Goal: Information Seeking & Learning: Learn about a topic

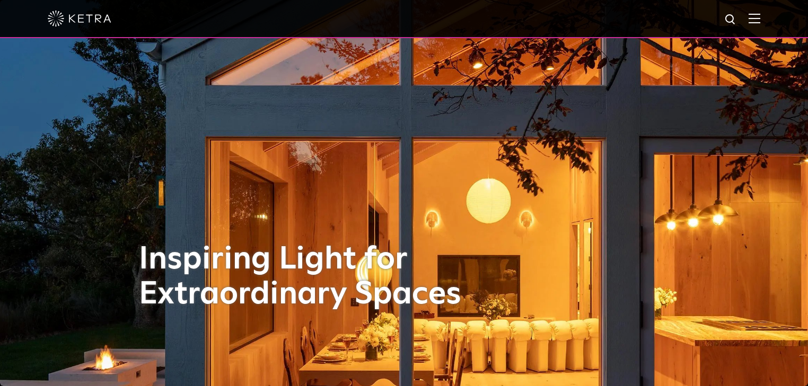
click at [760, 30] on div at bounding box center [404, 18] width 712 height 37
click at [760, 23] on img at bounding box center [754, 18] width 12 height 10
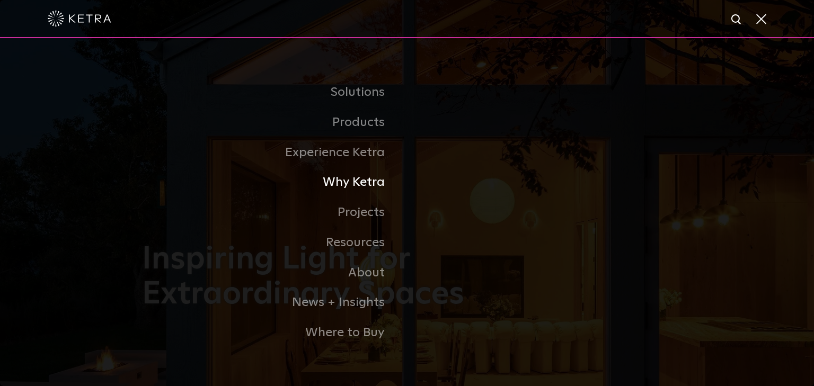
click at [362, 188] on link "Why Ketra" at bounding box center [274, 182] width 265 height 30
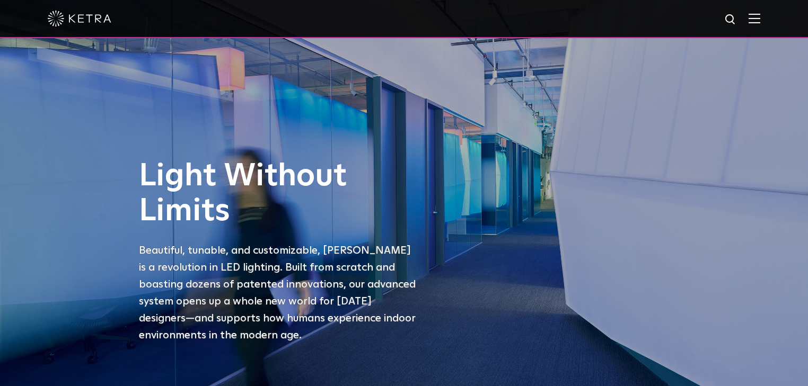
click at [139, 218] on div "Light Without Limits Beautiful, tunable, and customizable, Ketra is a revolutio…" at bounding box center [403, 259] width 551 height 201
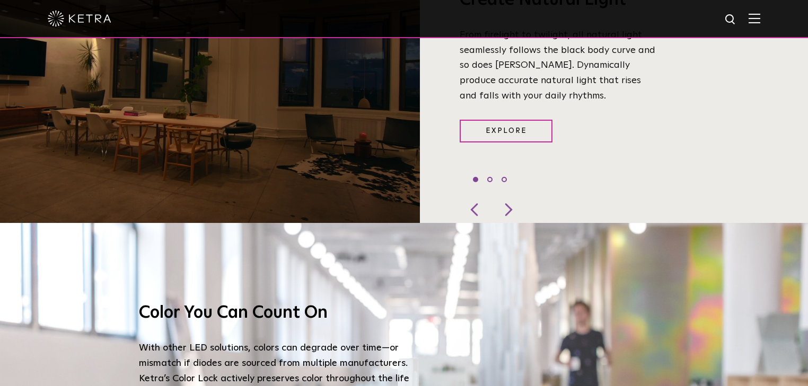
scroll to position [890, 0]
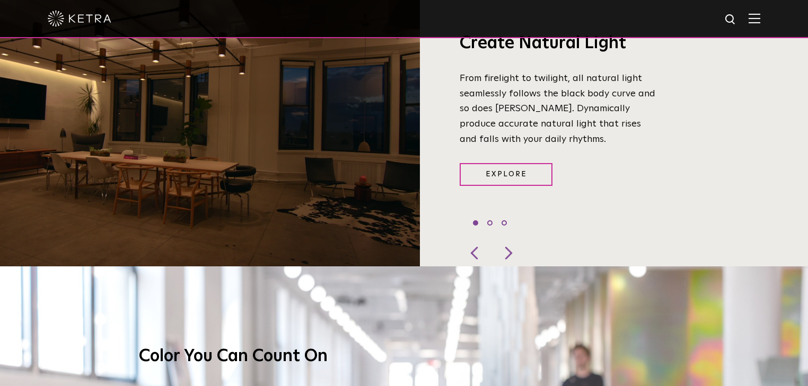
click at [143, 176] on video at bounding box center [210, 122] width 420 height 288
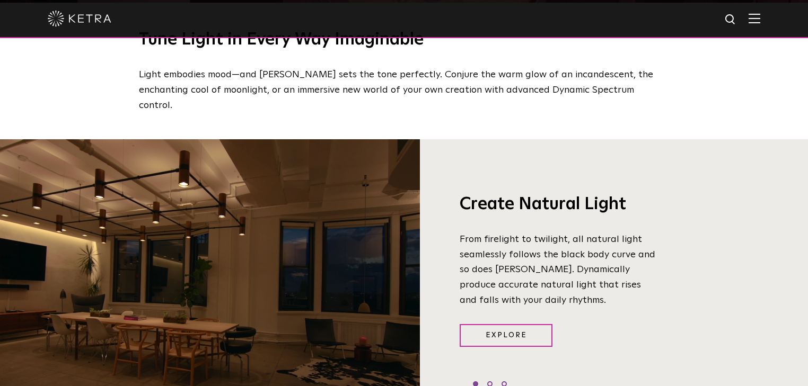
scroll to position [678, 0]
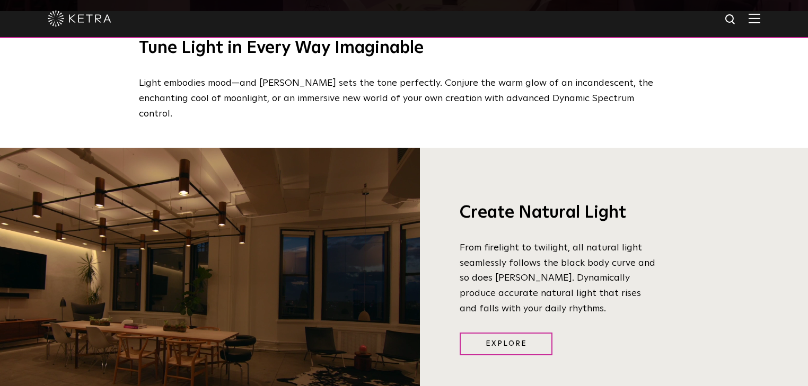
drag, startPoint x: 228, startPoint y: 253, endPoint x: 154, endPoint y: 212, distance: 84.9
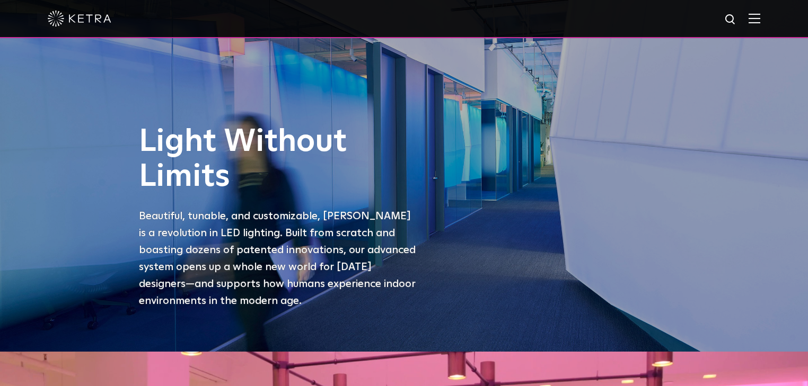
scroll to position [0, 0]
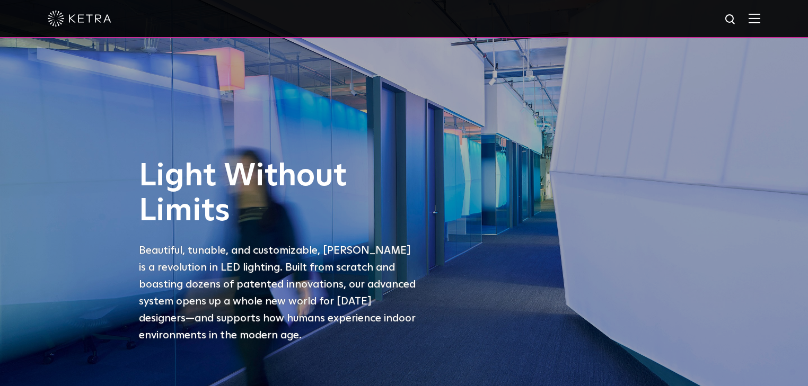
click at [759, 15] on img at bounding box center [754, 18] width 12 height 10
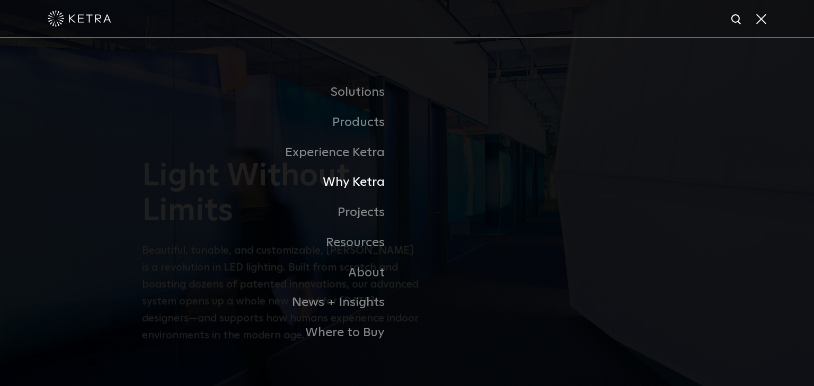
click at [352, 182] on link "Why Ketra" at bounding box center [274, 182] width 265 height 30
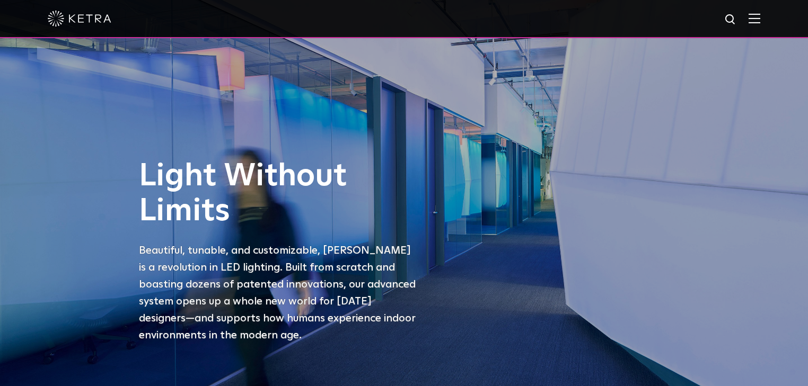
click at [216, 244] on p "Beautiful, tunable, and customizable, Ketra is a revolution in LED lighting. Bu…" at bounding box center [279, 293] width 281 height 102
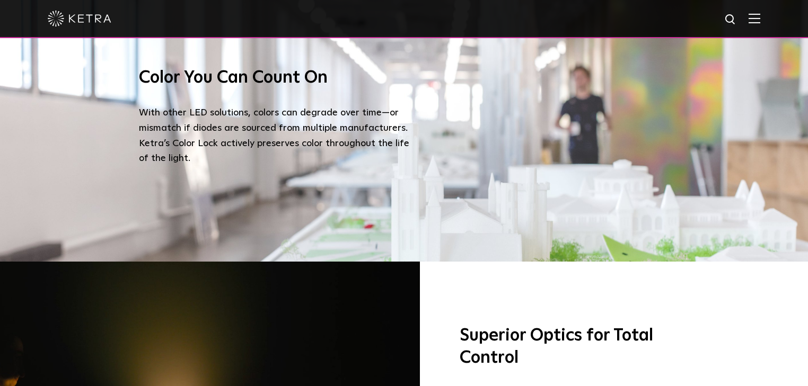
scroll to position [1060, 0]
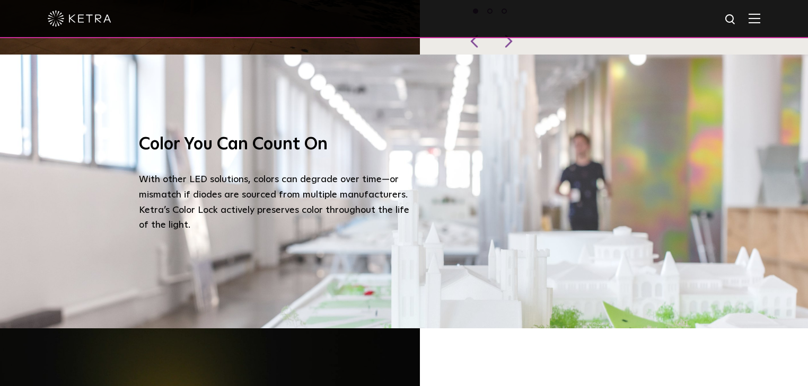
click at [623, 172] on div "Color You Can Count On With other LED solutions, colors can degrade over time—o…" at bounding box center [404, 192] width 530 height 274
drag, startPoint x: 508, startPoint y: 242, endPoint x: 468, endPoint y: 215, distance: 48.1
drag, startPoint x: 468, startPoint y: 215, endPoint x: 684, endPoint y: 167, distance: 220.2
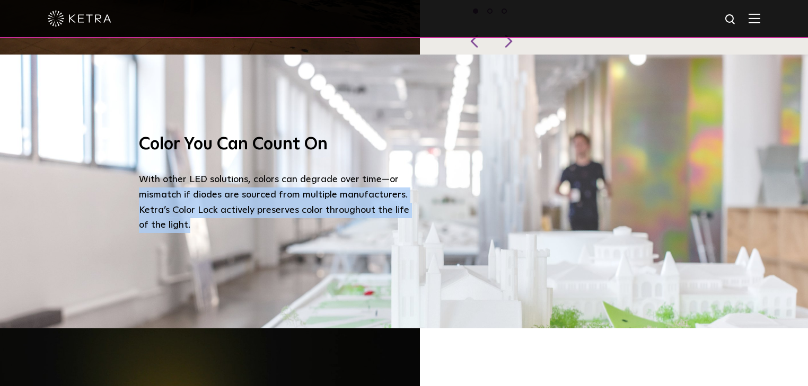
drag, startPoint x: 684, startPoint y: 167, endPoint x: 676, endPoint y: 194, distance: 28.0
click at [681, 223] on div "Color You Can Count On With other LED solutions, colors can degrade over time—o…" at bounding box center [404, 192] width 808 height 274
click at [671, 184] on div "Color You Can Count On With other LED solutions, colors can degrade over time—o…" at bounding box center [403, 192] width 551 height 274
drag, startPoint x: 641, startPoint y: 154, endPoint x: 664, endPoint y: 200, distance: 50.9
click at [664, 201] on div "Color You Can Count On With other LED solutions, colors can degrade over time—o…" at bounding box center [404, 192] width 530 height 274
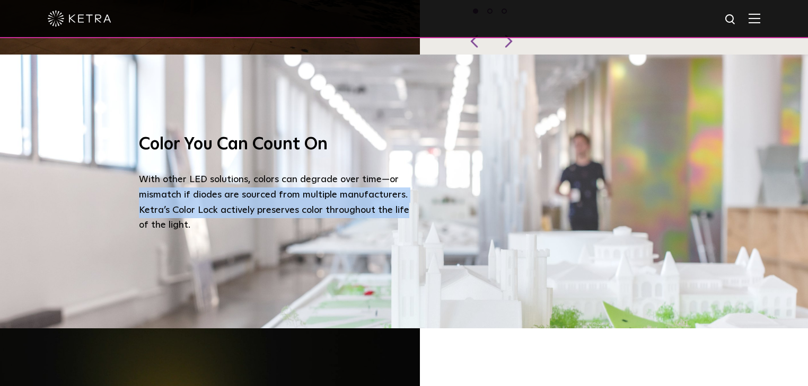
click at [644, 155] on div "Color You Can Count On With other LED solutions, colors can degrade over time—o…" at bounding box center [404, 192] width 530 height 274
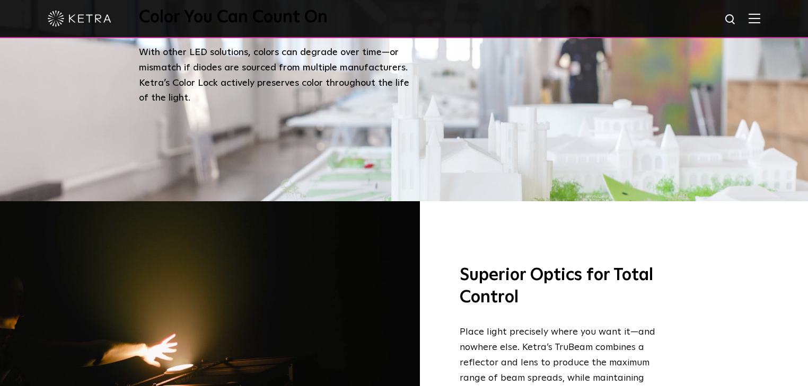
click at [314, 301] on div at bounding box center [210, 352] width 420 height 302
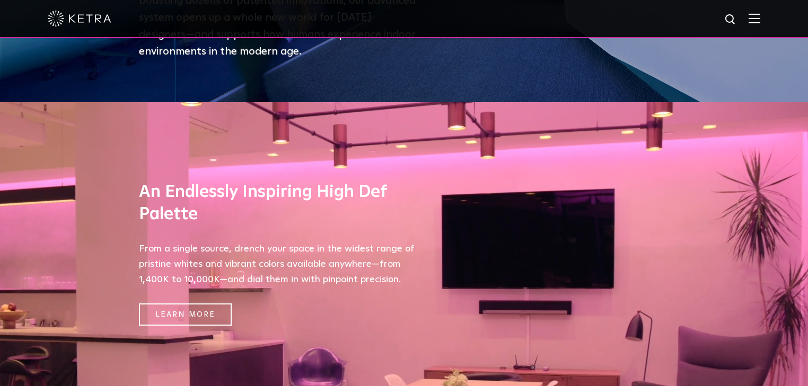
scroll to position [426, 0]
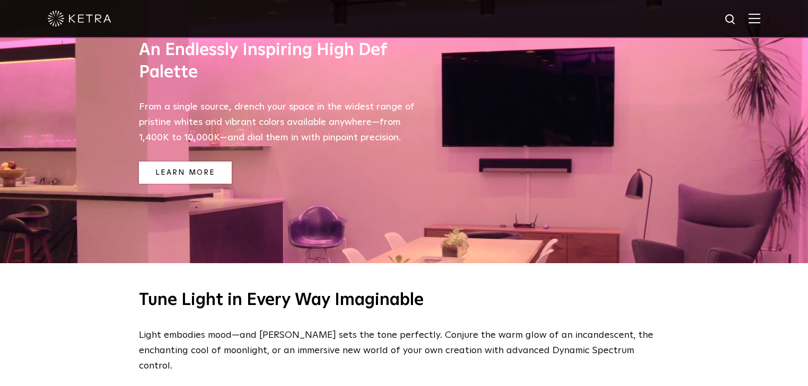
click at [217, 172] on link "Learn More" at bounding box center [185, 173] width 93 height 23
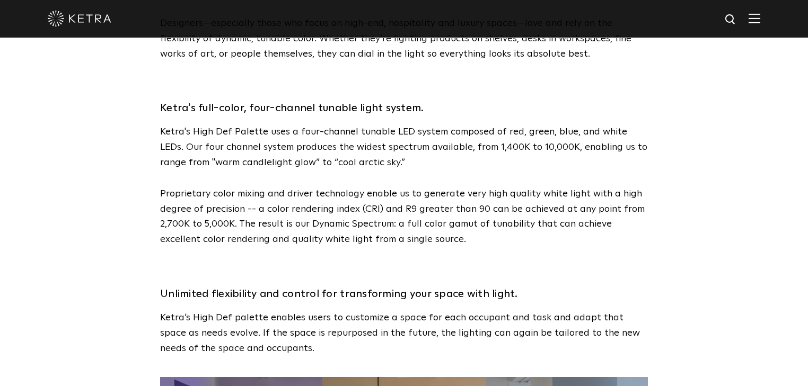
scroll to position [1272, 0]
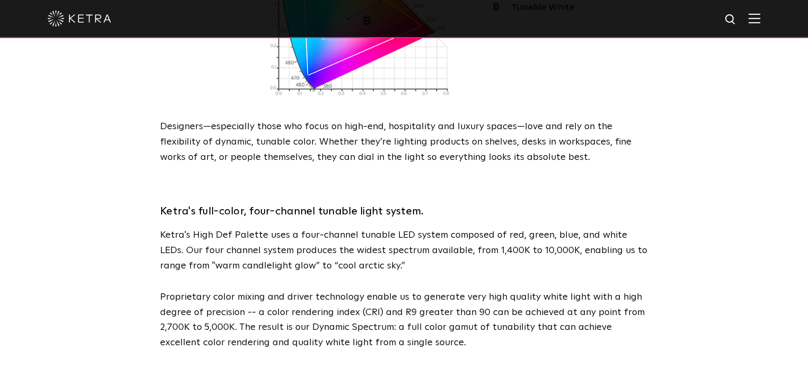
click at [760, 15] on img at bounding box center [754, 18] width 12 height 10
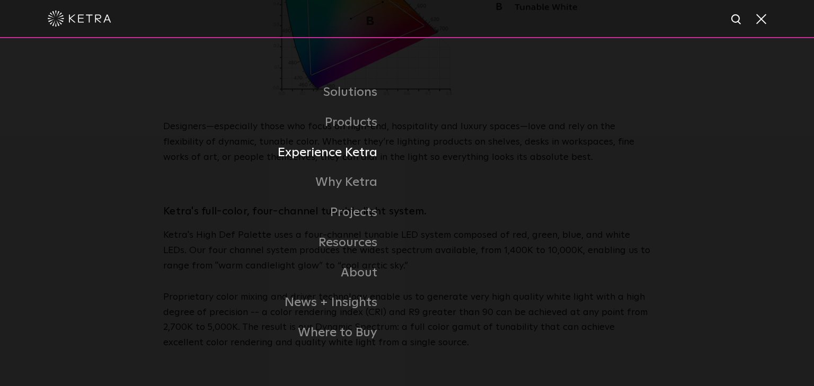
click at [533, 154] on li "Experience Ketra" at bounding box center [407, 153] width 710 height 30
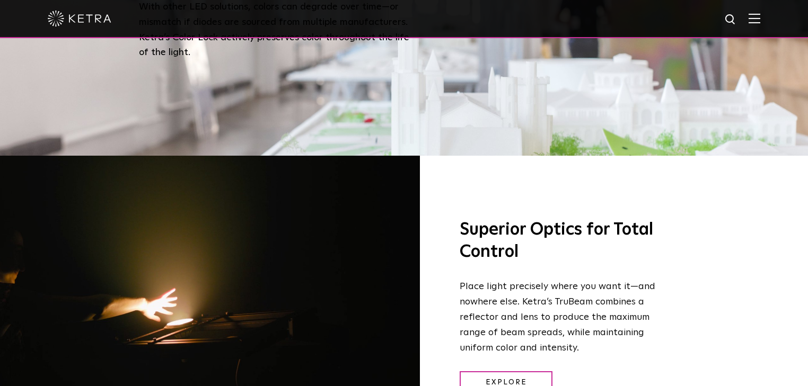
scroll to position [1444, 0]
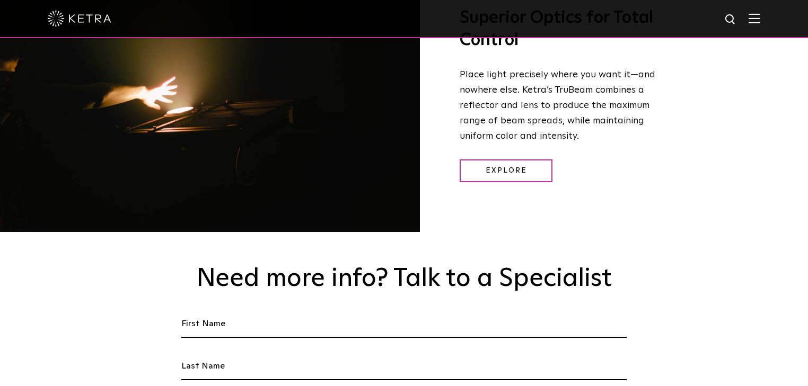
drag, startPoint x: 233, startPoint y: 138, endPoint x: 172, endPoint y: 136, distance: 61.0
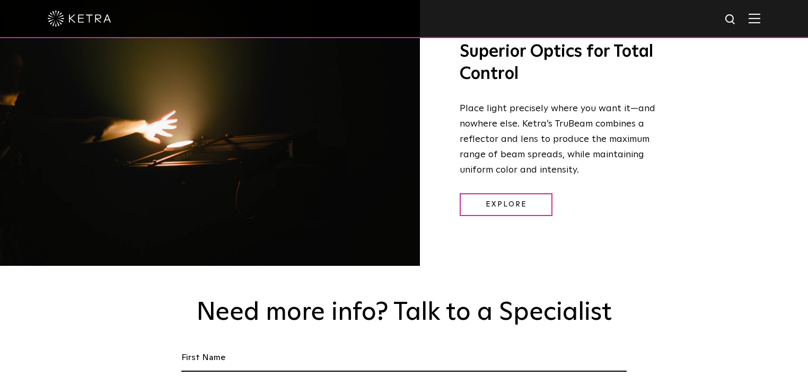
scroll to position [1360, 0]
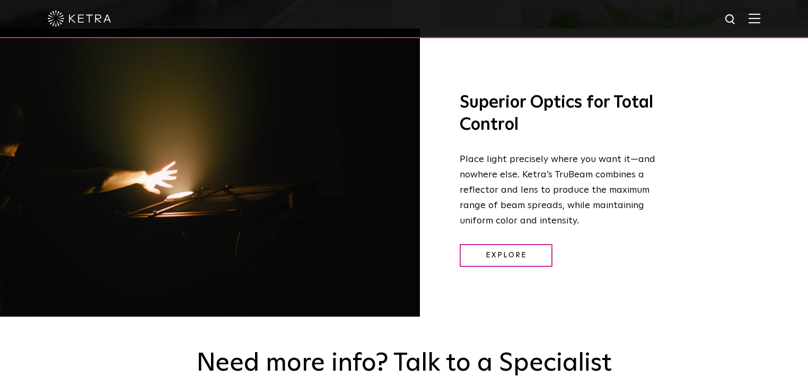
drag, startPoint x: 117, startPoint y: 176, endPoint x: 149, endPoint y: 153, distance: 40.3
click at [185, 205] on div at bounding box center [210, 180] width 420 height 302
drag, startPoint x: 155, startPoint y: 151, endPoint x: 318, endPoint y: 176, distance: 164.6
click at [318, 181] on div at bounding box center [210, 180] width 420 height 302
drag, startPoint x: 317, startPoint y: 169, endPoint x: 354, endPoint y: 219, distance: 62.2
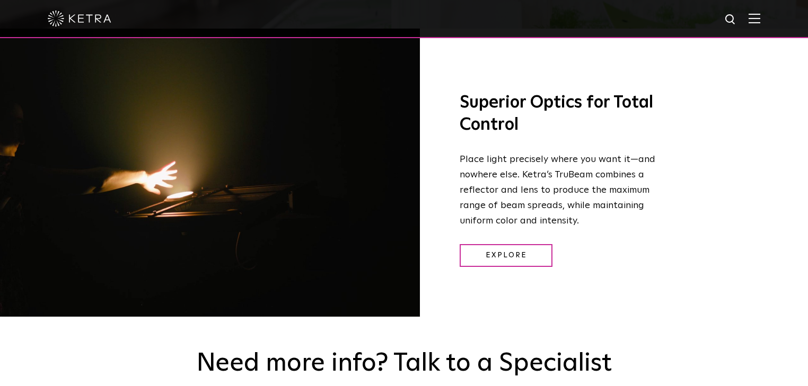
drag, startPoint x: 354, startPoint y: 219, endPoint x: 291, endPoint y: 162, distance: 84.8
click at [293, 162] on div at bounding box center [210, 180] width 420 height 302
click at [220, 142] on div at bounding box center [210, 180] width 420 height 302
click at [221, 142] on div at bounding box center [210, 180] width 420 height 302
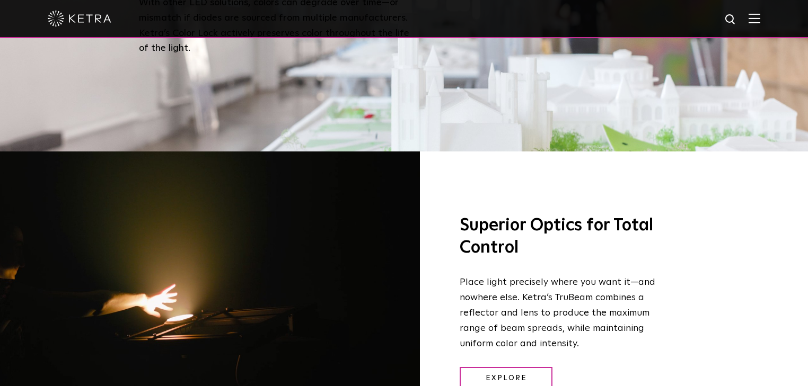
scroll to position [1232, 0]
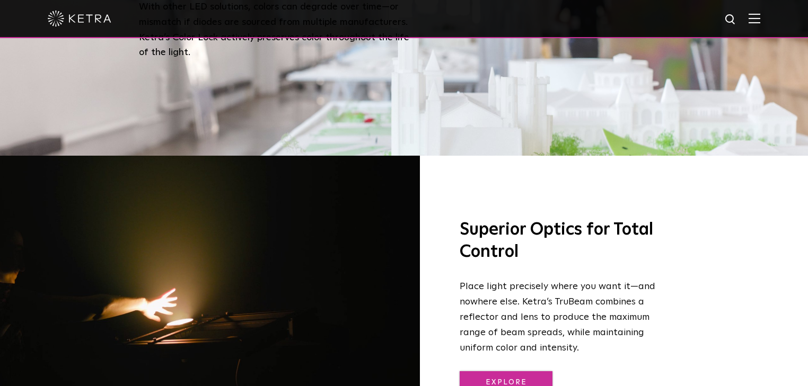
click at [509, 371] on link "Explore" at bounding box center [505, 382] width 93 height 23
